Goal: Information Seeking & Learning: Learn about a topic

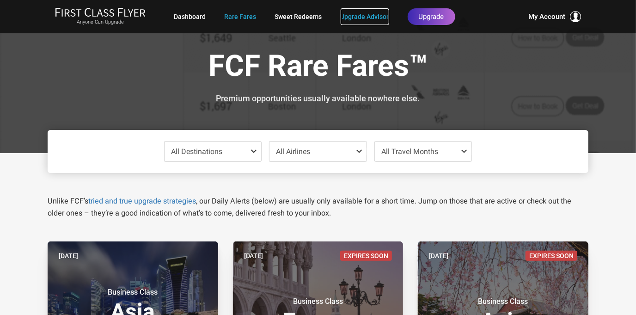
click at [372, 18] on link "Upgrade Advisor" at bounding box center [365, 16] width 49 height 17
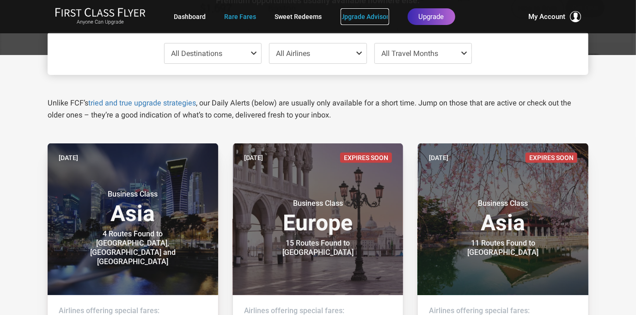
scroll to position [98, 0]
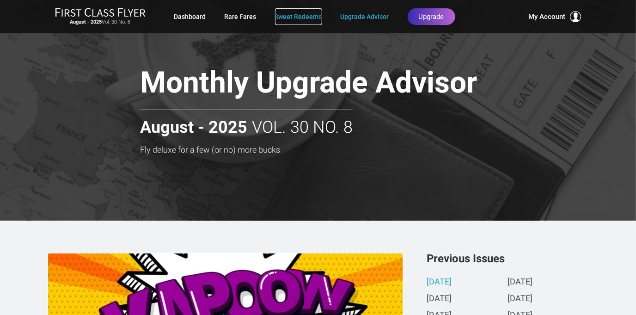
click at [308, 20] on link "Sweet Redeems" at bounding box center [298, 16] width 47 height 17
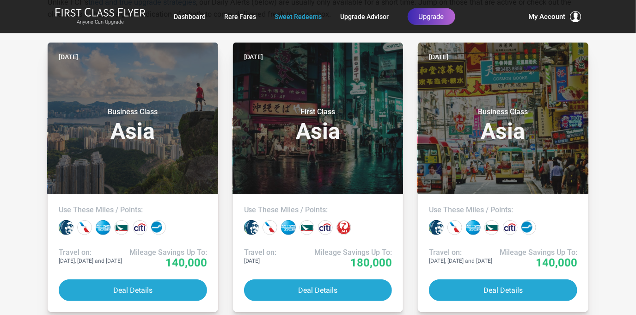
scroll to position [200, 0]
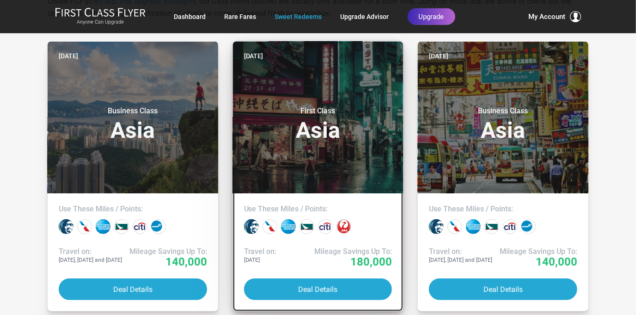
click at [343, 116] on h3 "First Class Asia" at bounding box center [318, 123] width 148 height 35
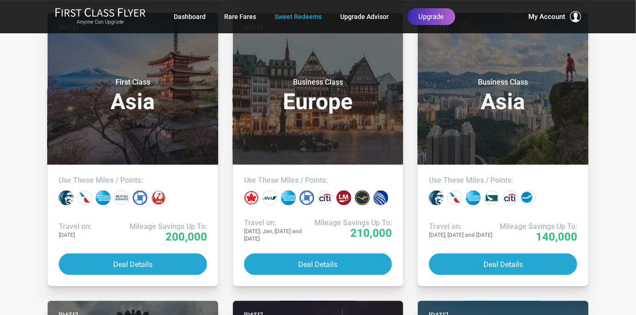
scroll to position [512, 0]
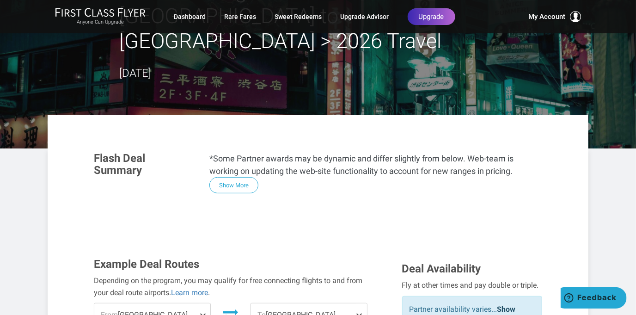
scroll to position [96, 0]
